Goal: Information Seeking & Learning: Learn about a topic

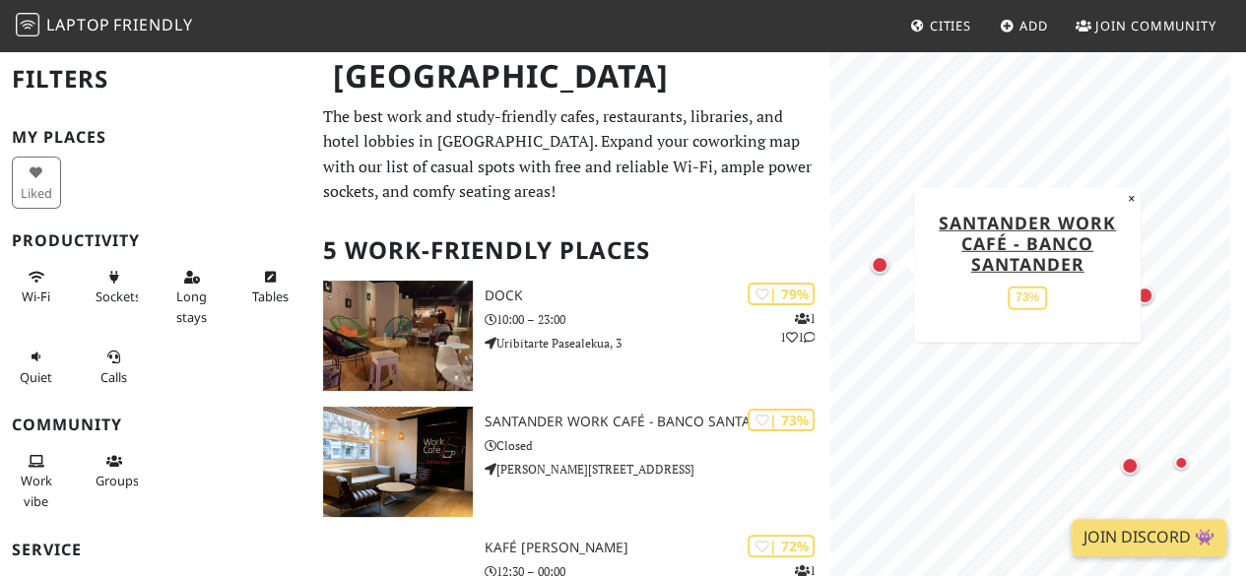
click at [878, 267] on div "Map marker" at bounding box center [880, 265] width 18 height 18
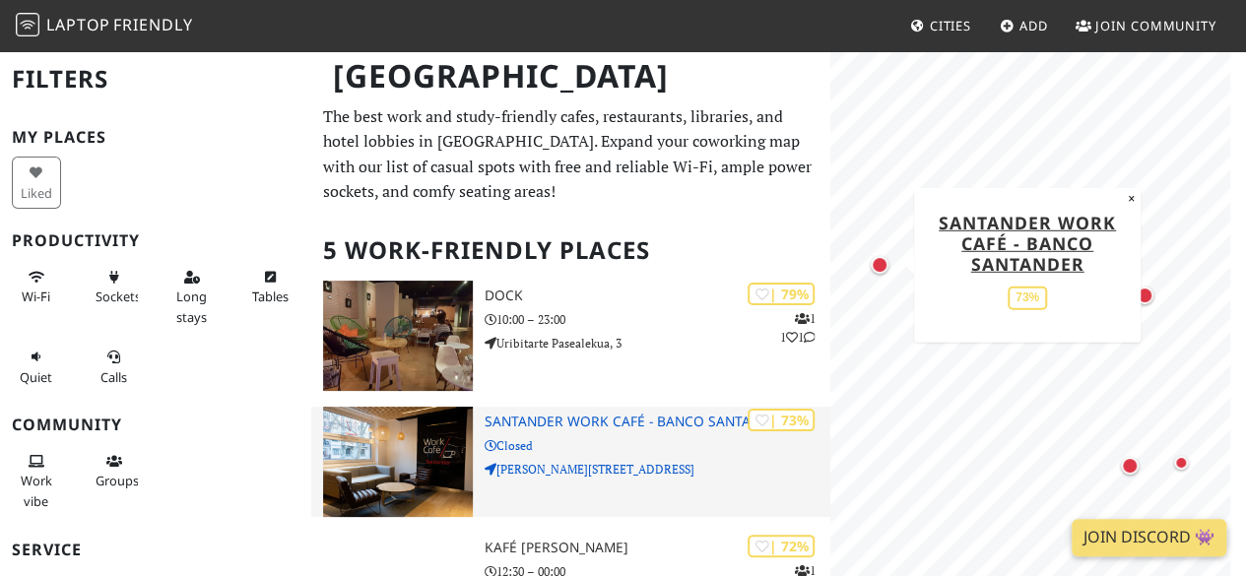
click at [603, 428] on h3 "Santander Work Café - Banco Santander" at bounding box center [658, 422] width 346 height 17
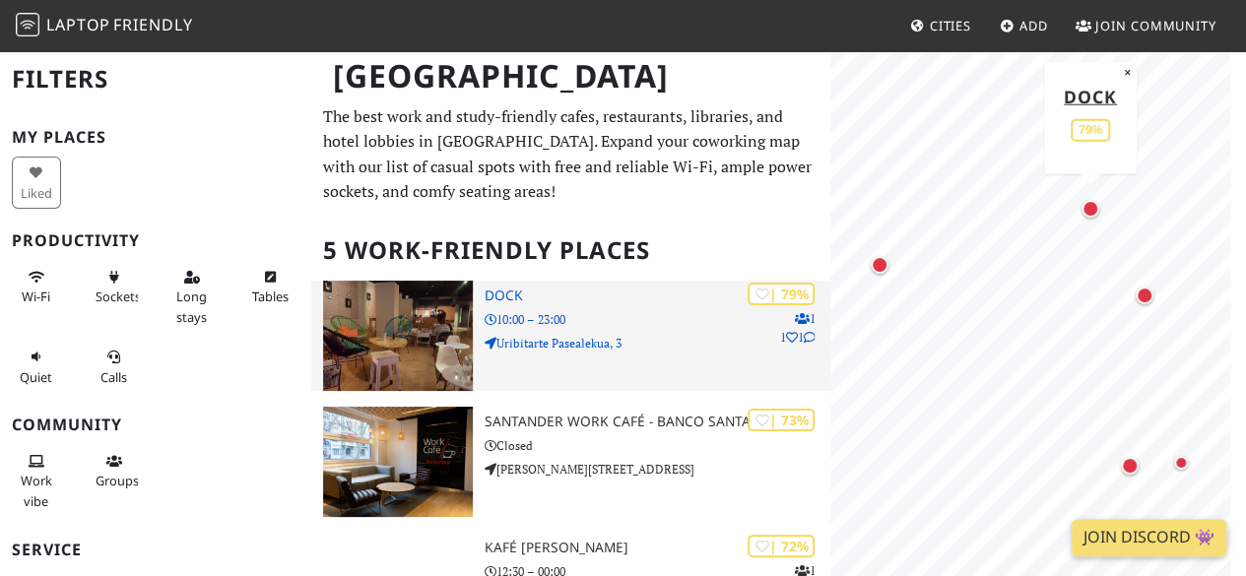
click at [550, 294] on h3 "Dock" at bounding box center [658, 296] width 346 height 17
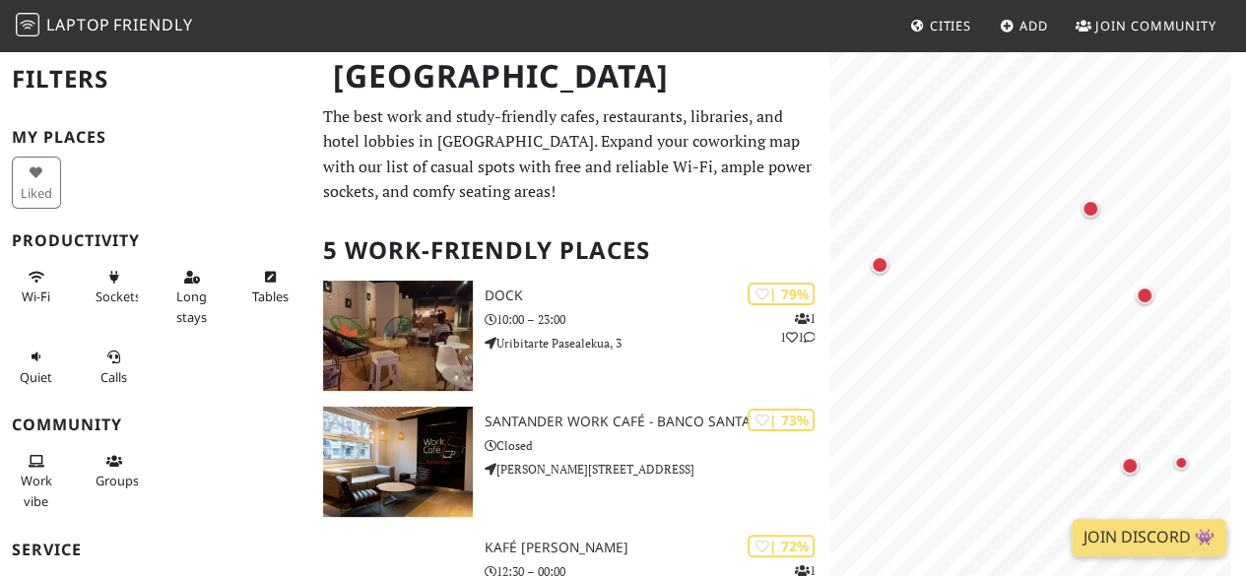
scroll to position [426, 0]
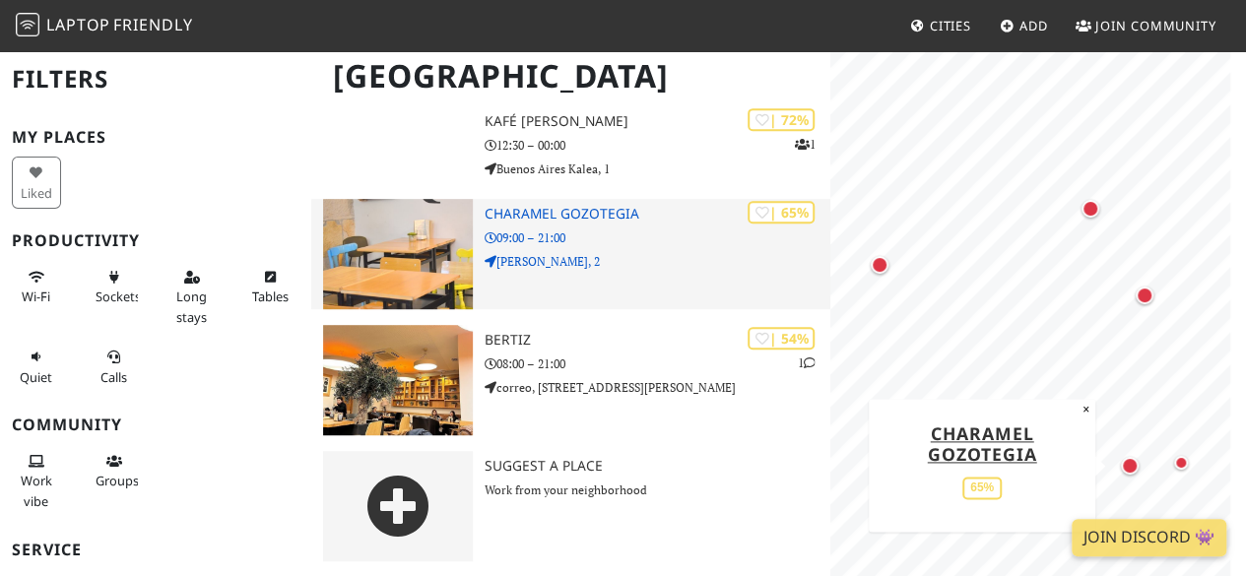
click at [569, 217] on h3 "Charamel Gozotegia" at bounding box center [658, 214] width 346 height 17
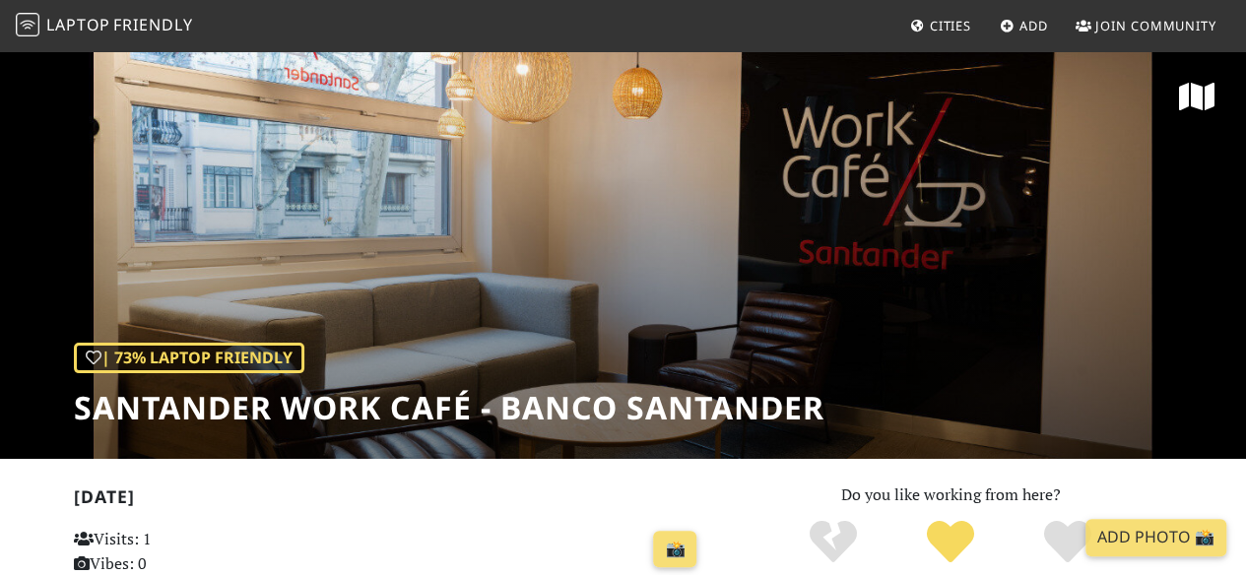
scroll to position [504, 0]
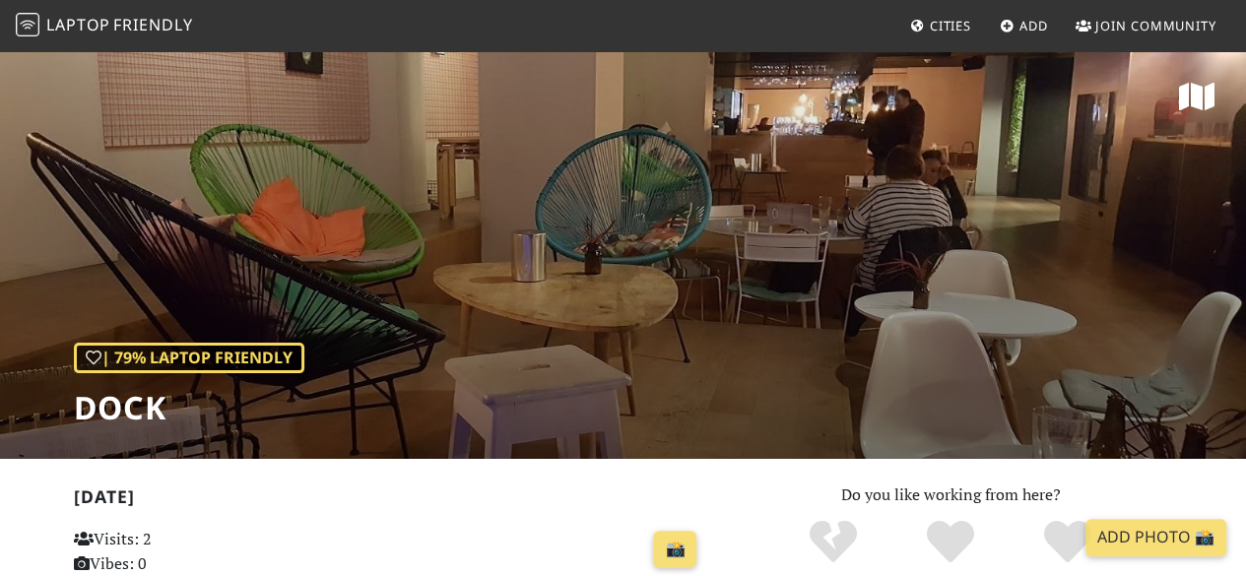
scroll to position [504, 0]
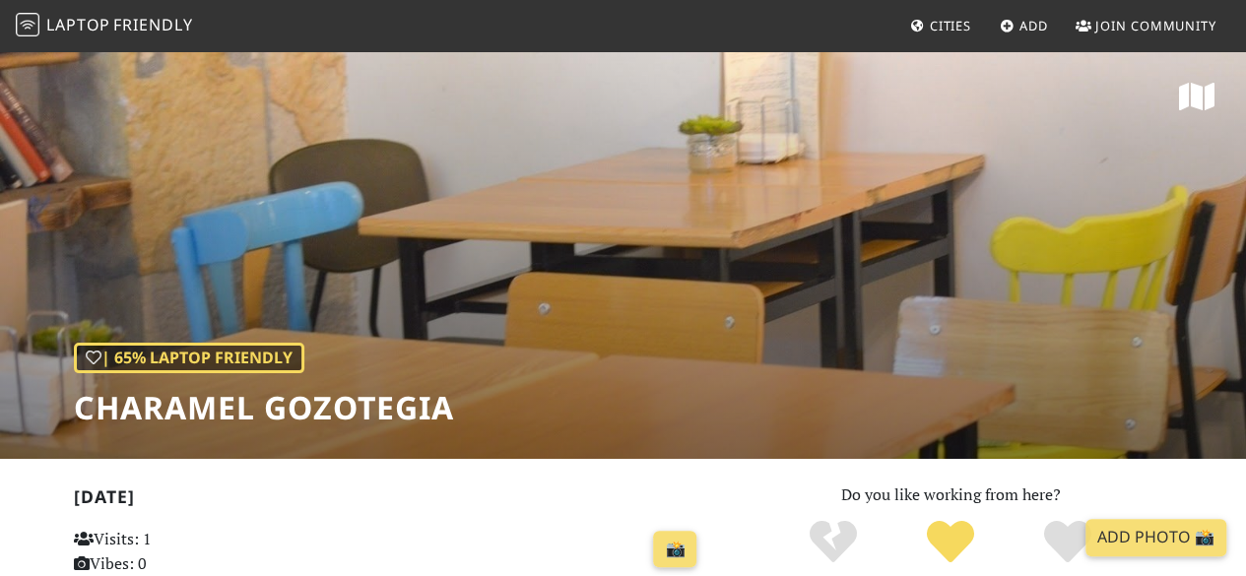
click at [378, 413] on h1 "Charamel Gozotegia" at bounding box center [264, 407] width 380 height 37
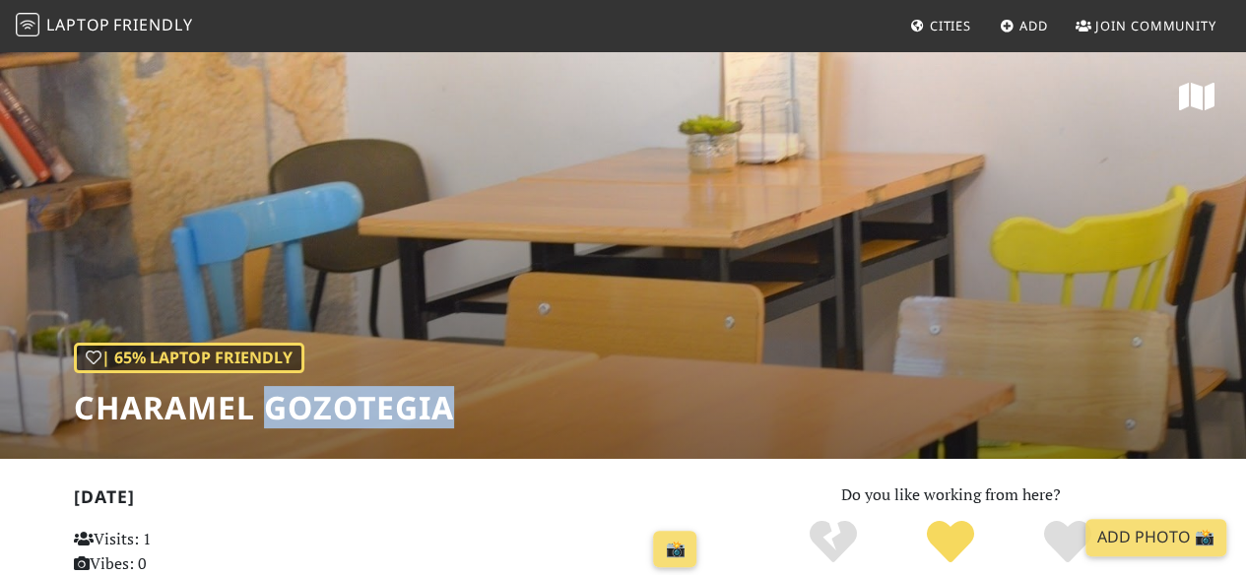
click at [378, 413] on h1 "Charamel Gozotegia" at bounding box center [264, 407] width 380 height 37
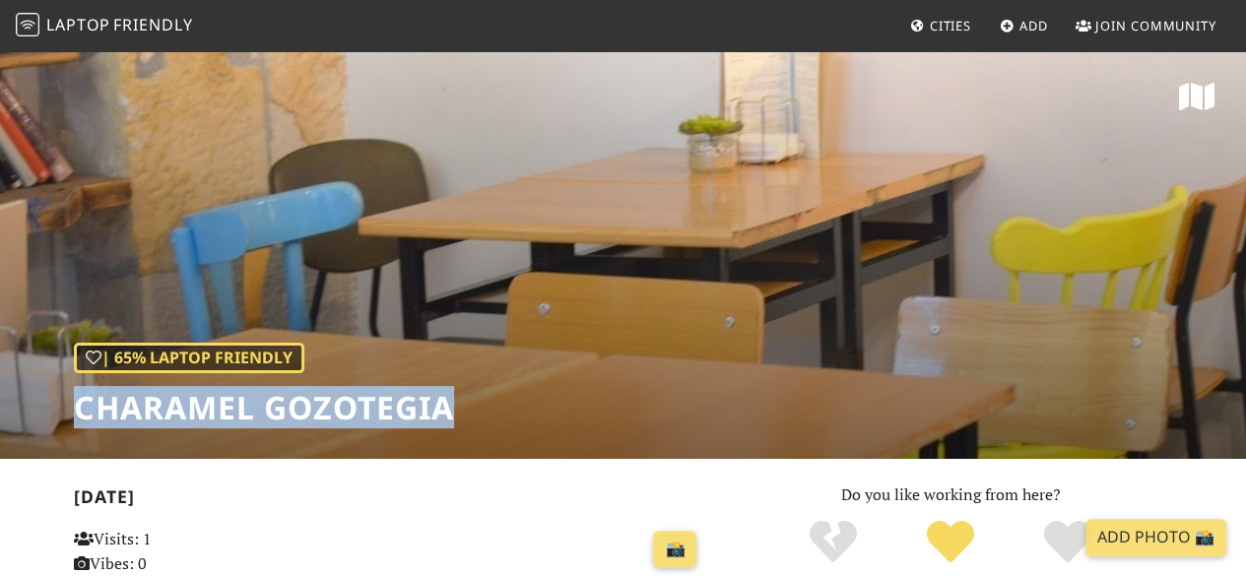
click at [378, 413] on h1 "Charamel Gozotegia" at bounding box center [264, 407] width 380 height 37
copy div "Charamel Gozotegia"
